Goal: Transaction & Acquisition: Subscribe to service/newsletter

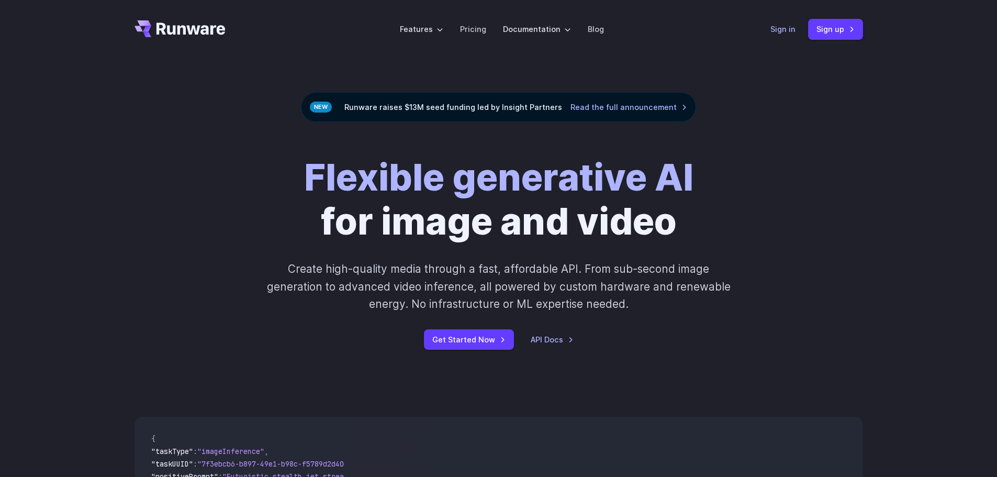
click at [776, 28] on link "Sign in" at bounding box center [783, 29] width 25 height 12
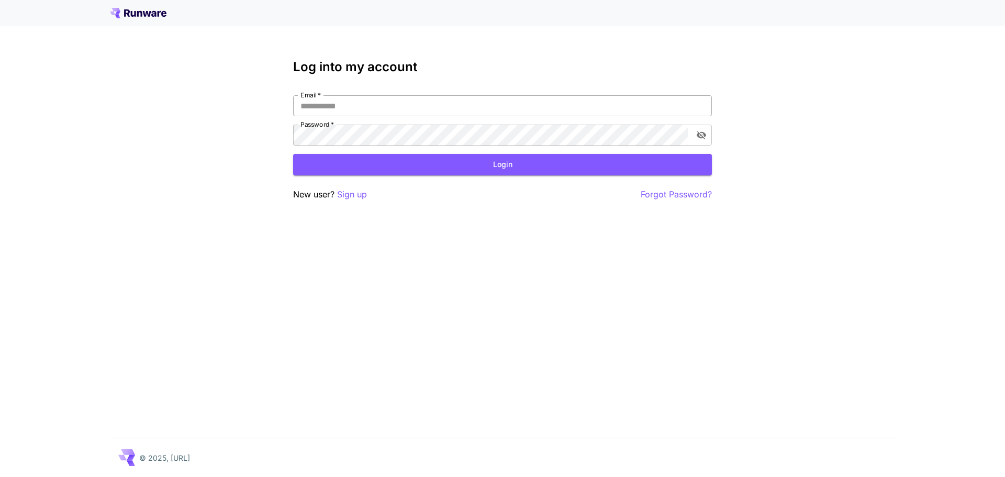
click at [476, 106] on input "Email   *" at bounding box center [502, 105] width 419 height 21
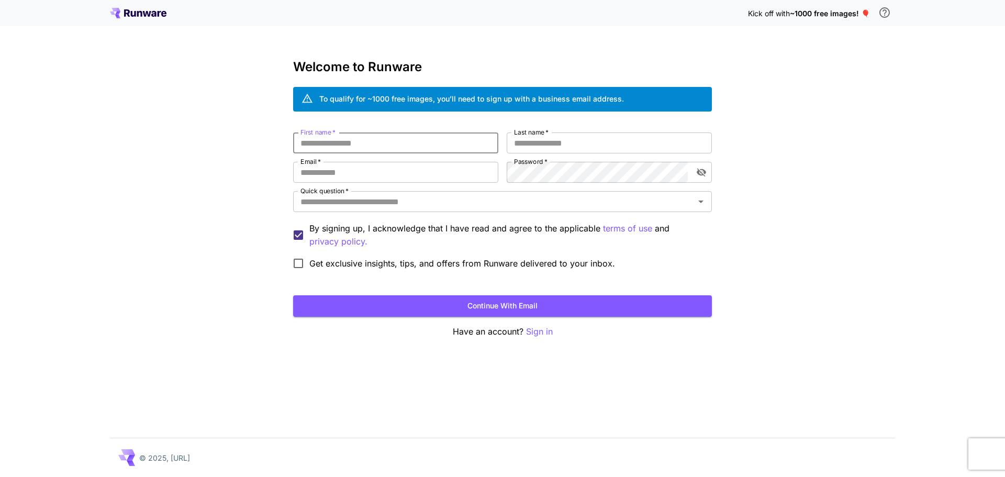
click at [407, 147] on input "First name   *" at bounding box center [395, 142] width 205 height 21
click at [827, 16] on span "~1000 free images! 🎈" at bounding box center [830, 13] width 80 height 9
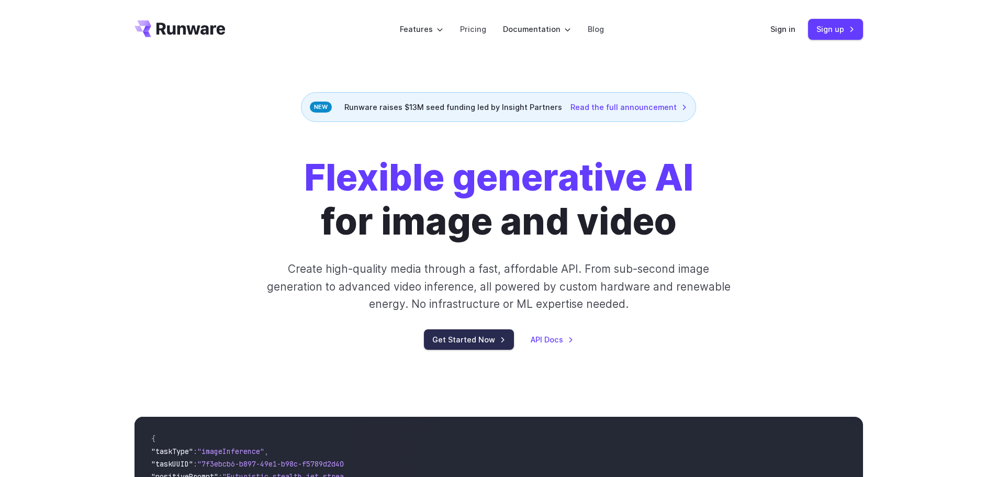
click at [479, 350] on link "Get Started Now" at bounding box center [469, 339] width 90 height 20
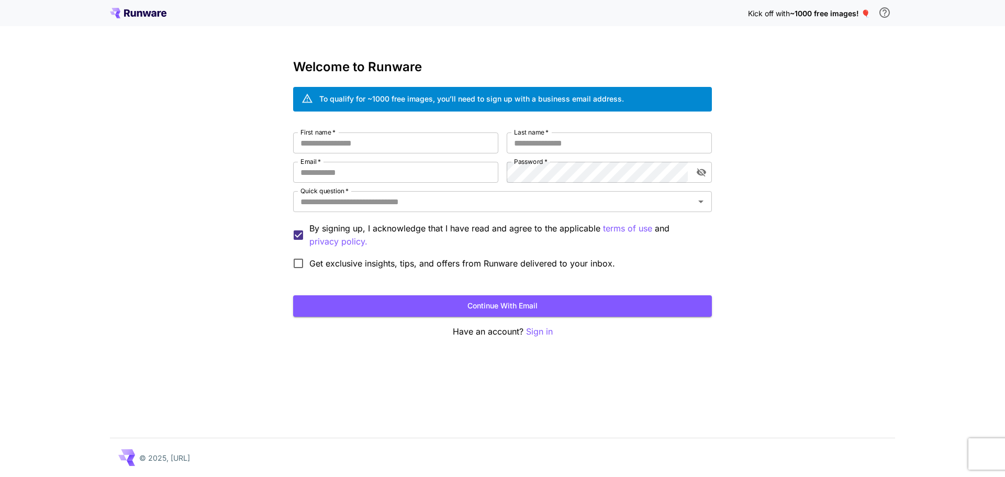
click at [157, 18] on icon at bounding box center [138, 13] width 57 height 10
